Goal: Navigation & Orientation: Find specific page/section

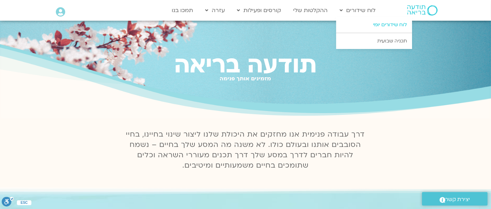
click at [378, 21] on link "לוח שידורים יומי" at bounding box center [374, 25] width 76 height 16
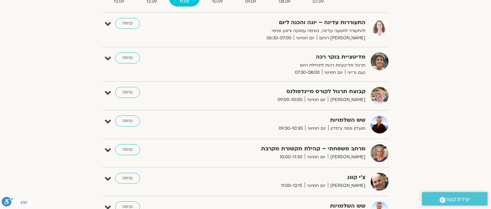
scroll to position [106, 0]
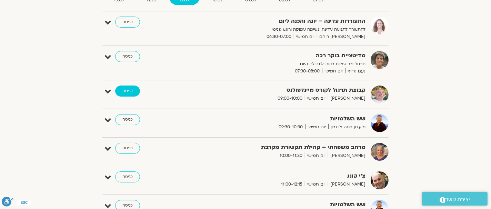
click at [132, 94] on link "כניסה" at bounding box center [127, 91] width 25 height 11
